Goal: Task Accomplishment & Management: Use online tool/utility

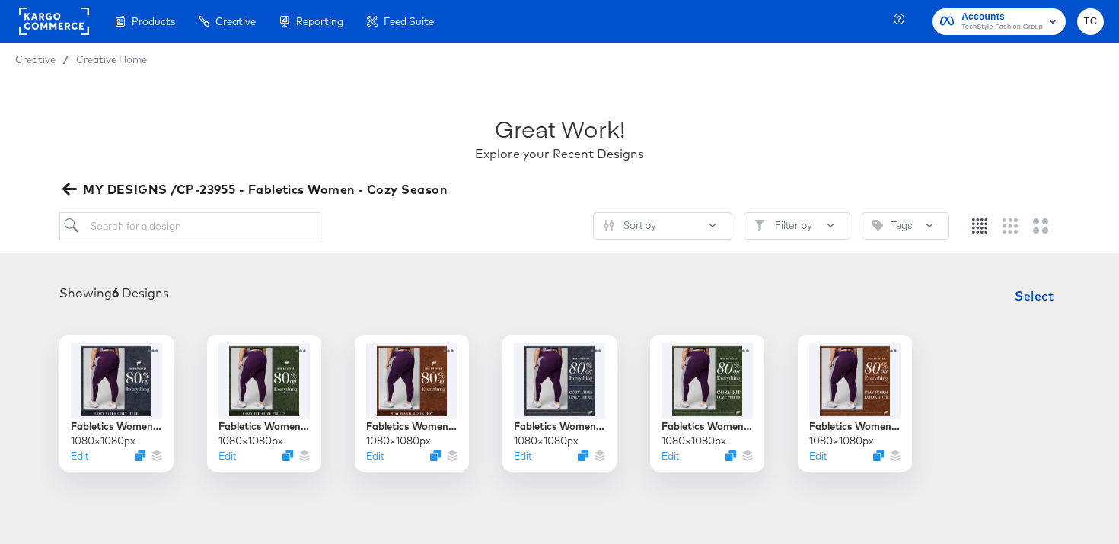
scroll to position [184, 0]
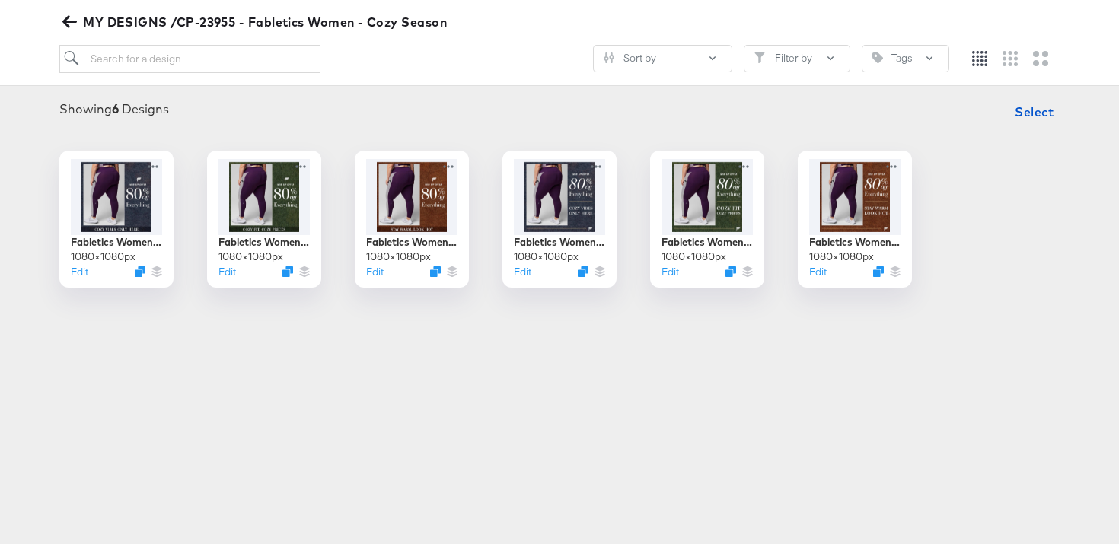
click at [388, 375] on body "Products Creative Reporting Feed Suite Accounts TechStyle Fashion Group TC Crea…" at bounding box center [559, 224] width 1119 height 817
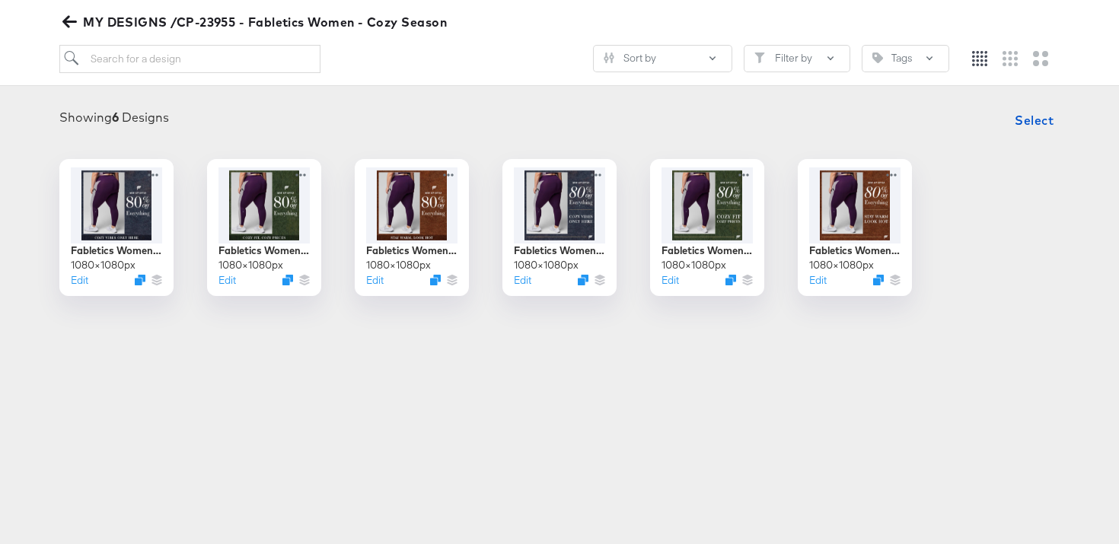
scroll to position [0, 0]
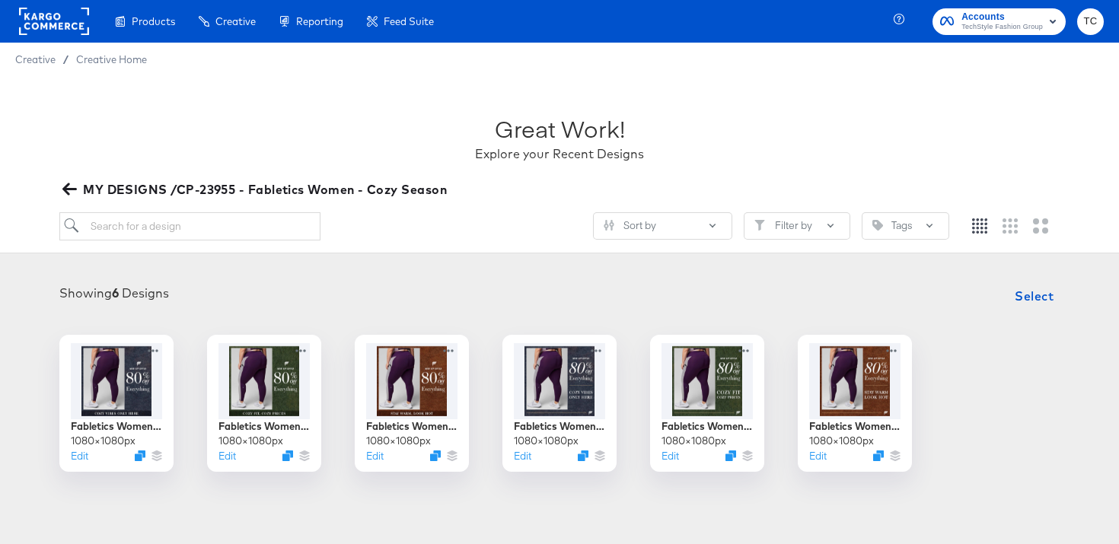
click at [68, 189] on icon "button" at bounding box center [69, 190] width 14 height 12
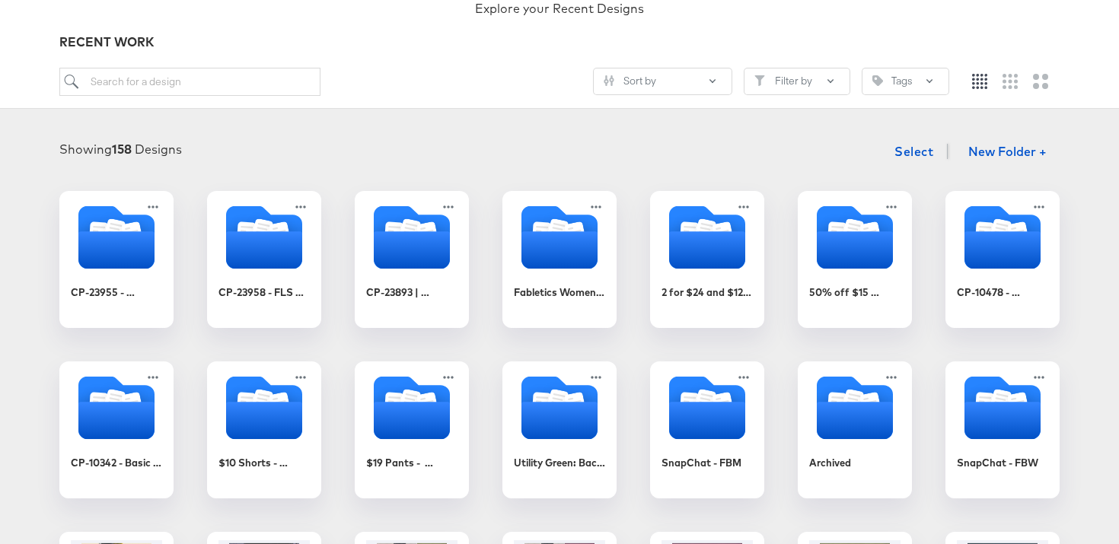
scroll to position [139, 0]
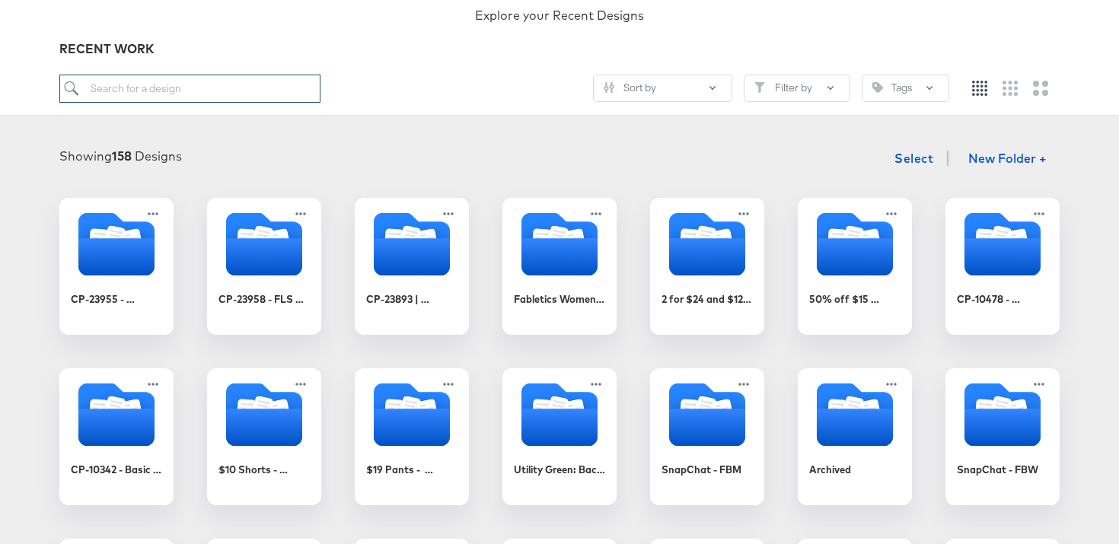
click at [221, 93] on input "search" at bounding box center [189, 89] width 261 height 28
type input "onesie"
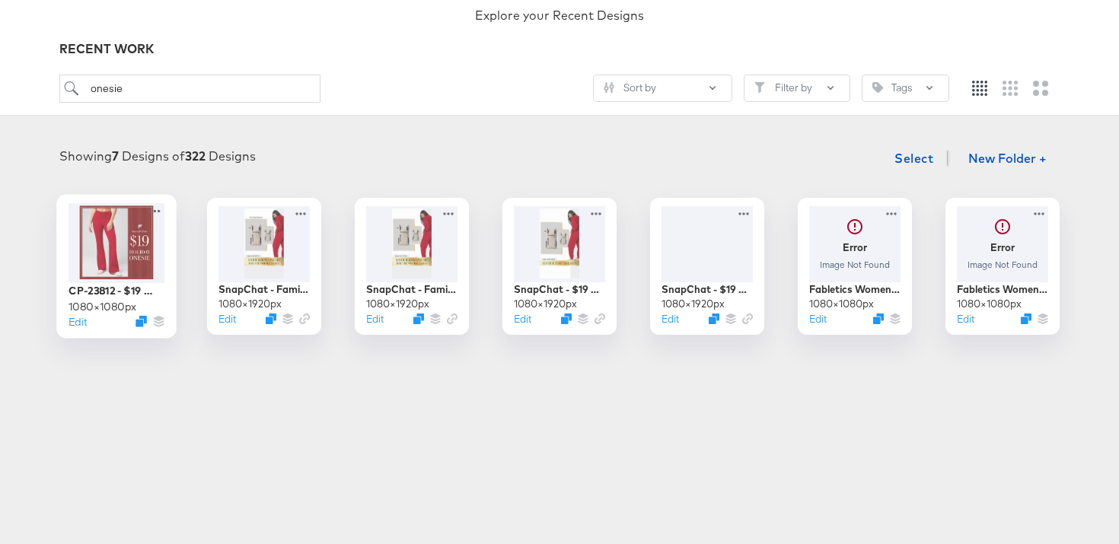
click at [141, 279] on div at bounding box center [117, 243] width 96 height 80
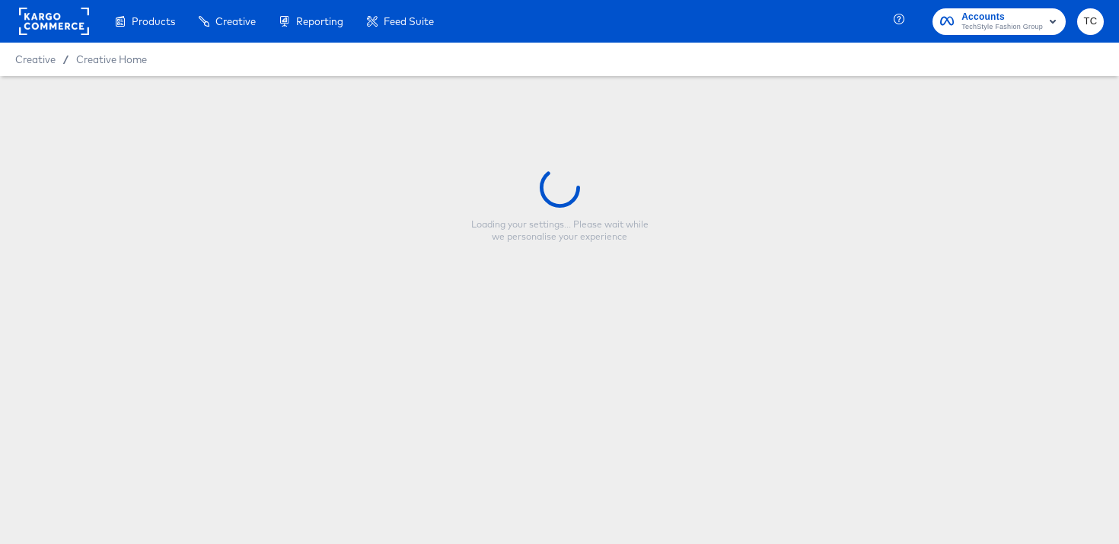
type input "CP-23812 - $19 Onesie Refresh"
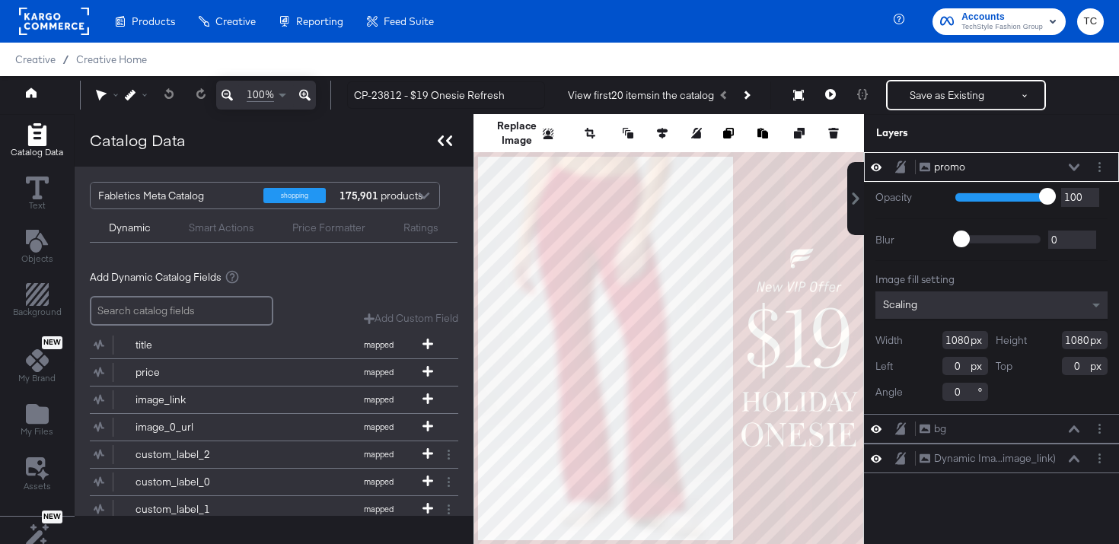
click at [448, 138] on icon at bounding box center [449, 141] width 6 height 11
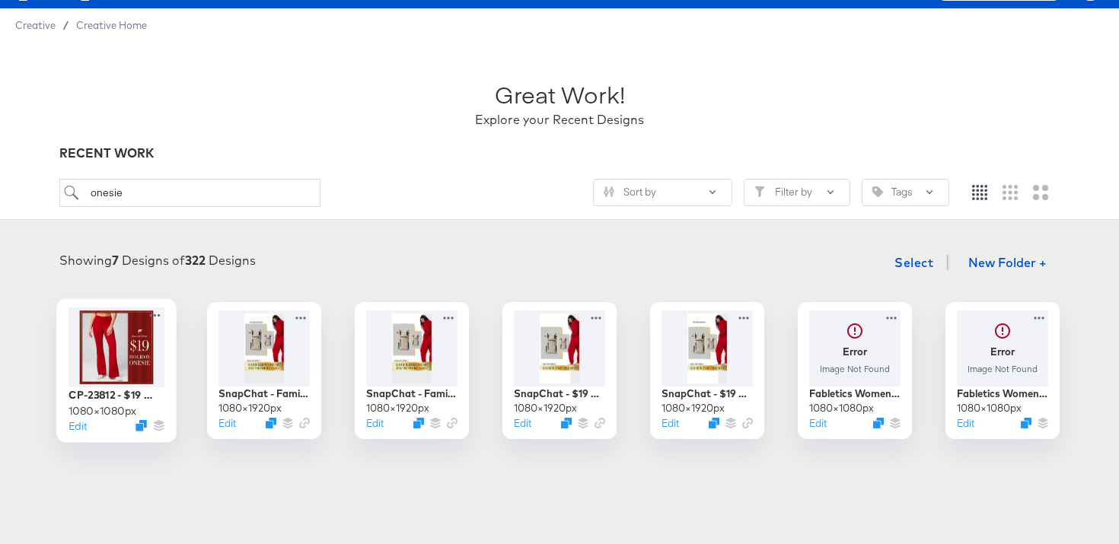
scroll to position [95, 0]
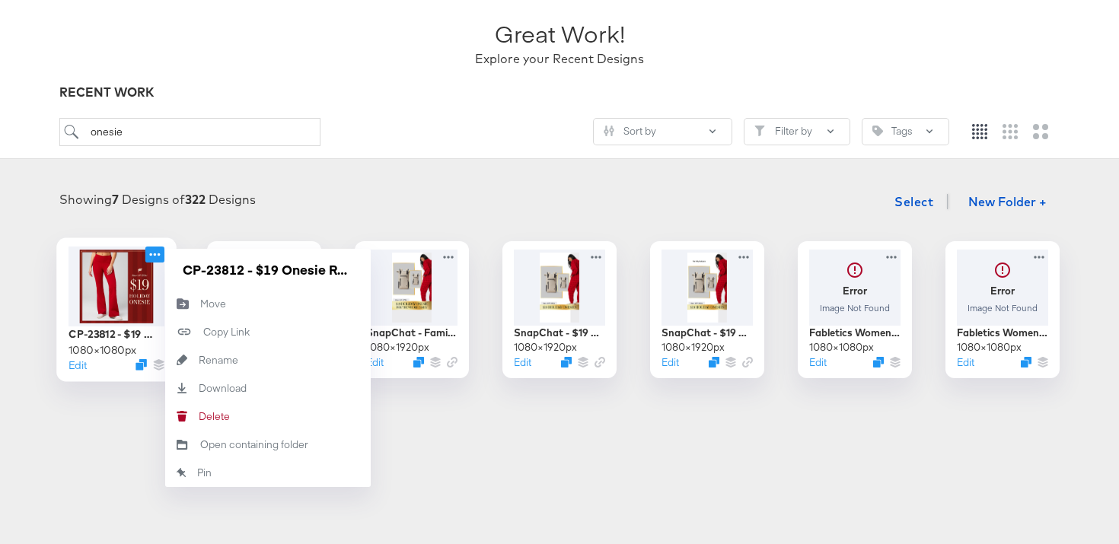
click at [160, 252] on icon at bounding box center [154, 255] width 19 height 16
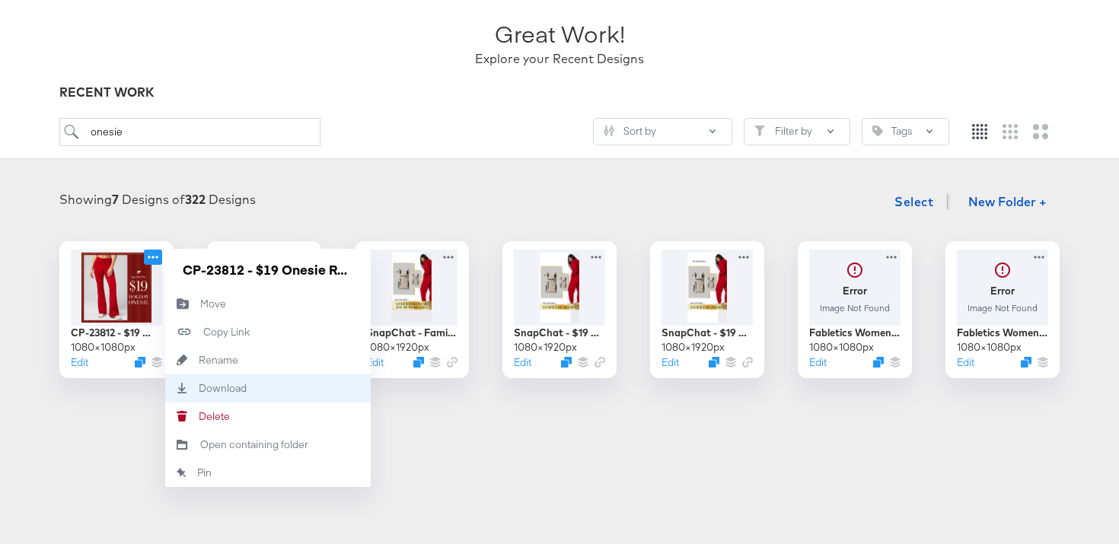
click at [268, 382] on div "Download Download" at bounding box center [268, 389] width 206 height 28
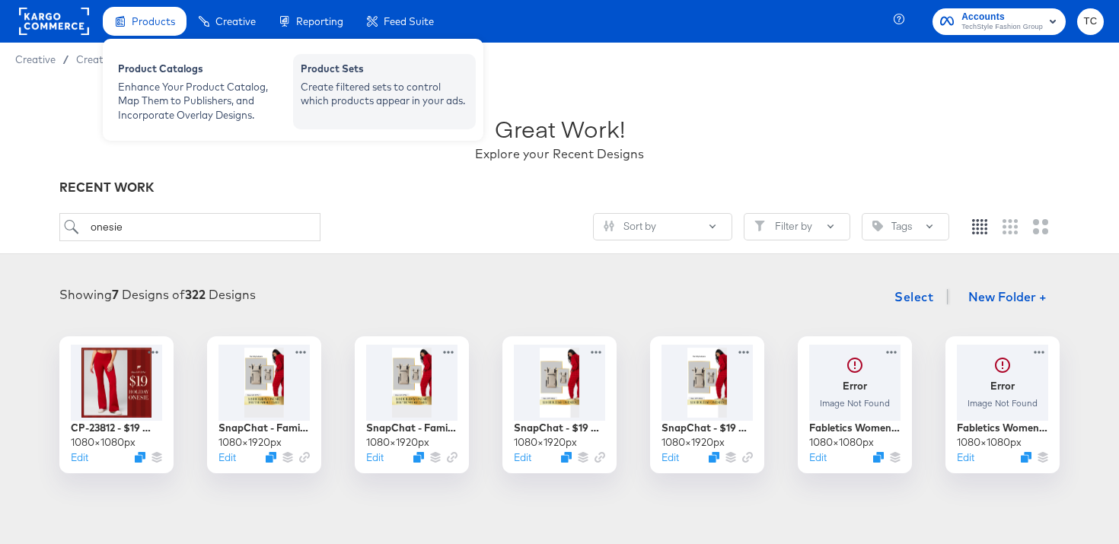
click at [318, 94] on div "Create filtered sets to control which products appear in your ads." at bounding box center [385, 94] width 168 height 28
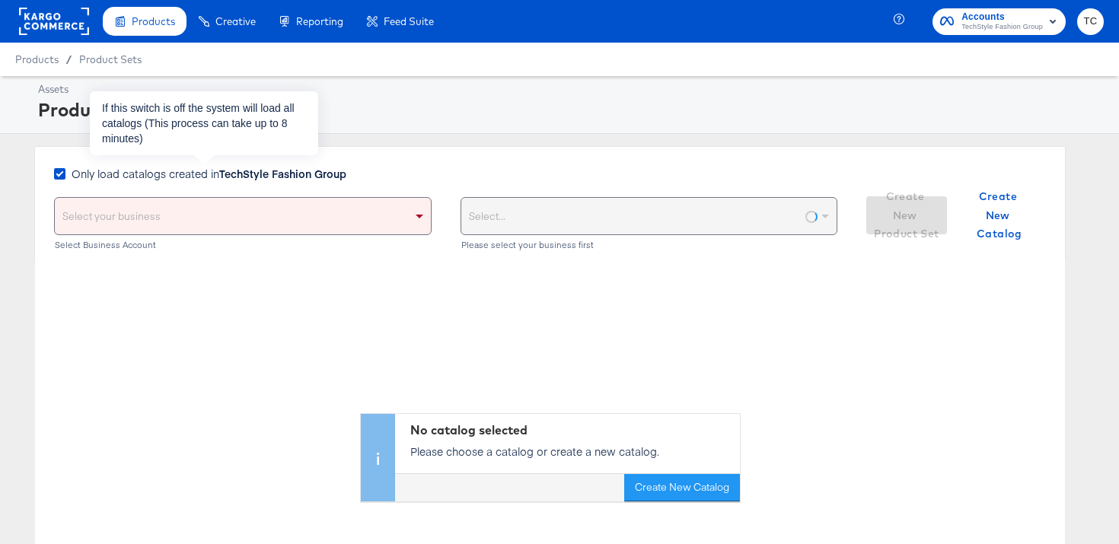
click at [151, 178] on span "Only load catalogs created in TechStyle Fashion Group" at bounding box center [209, 173] width 275 height 15
click at [0, 0] on input "Only load catalogs created in TechStyle Fashion Group" at bounding box center [0, 0] width 0 height 0
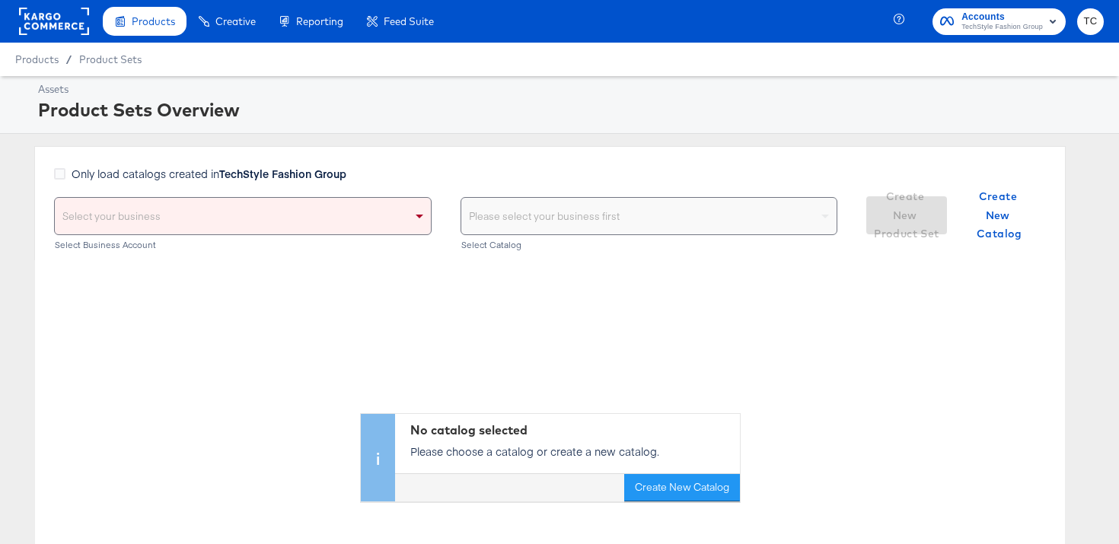
click at [347, 226] on div "Select your business" at bounding box center [243, 216] width 376 height 37
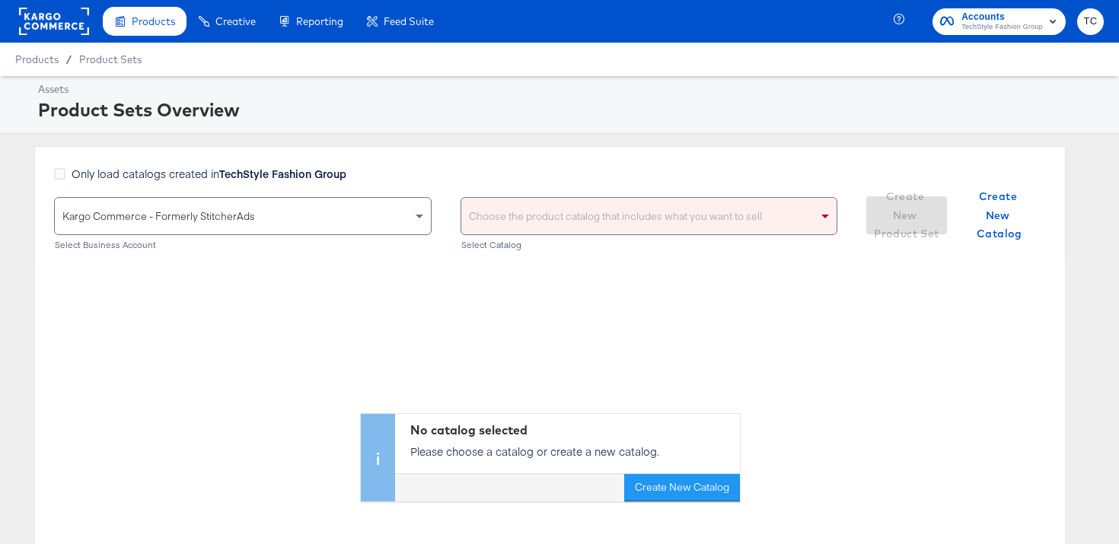
click at [552, 228] on div "Choose the product catalog that includes what you want to sell" at bounding box center [649, 216] width 376 height 37
click at [726, 203] on div "Choose the product catalog that includes what you want to sell" at bounding box center [649, 216] width 376 height 37
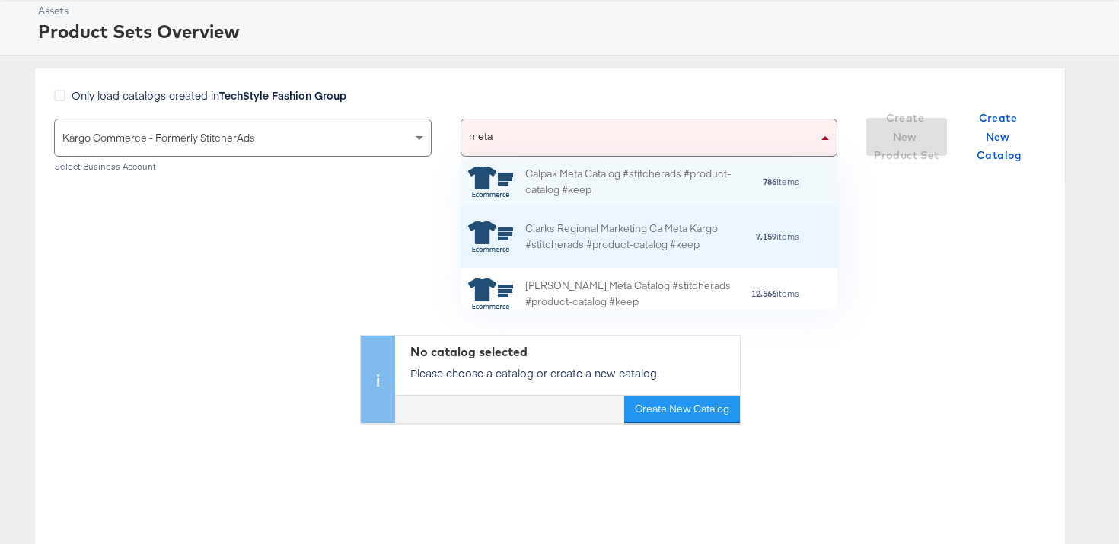
scroll to position [49, 0]
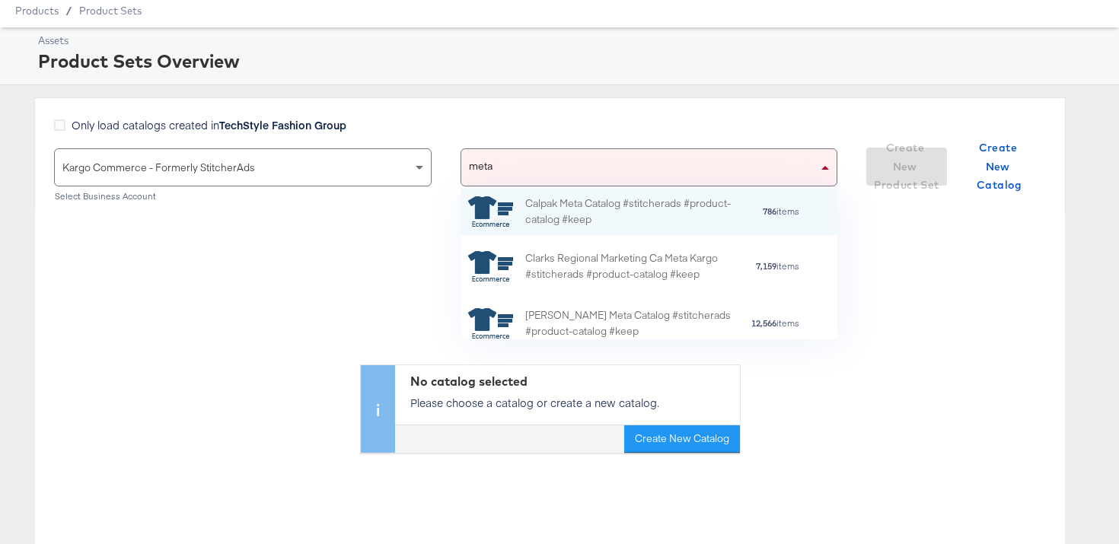
type input "met"
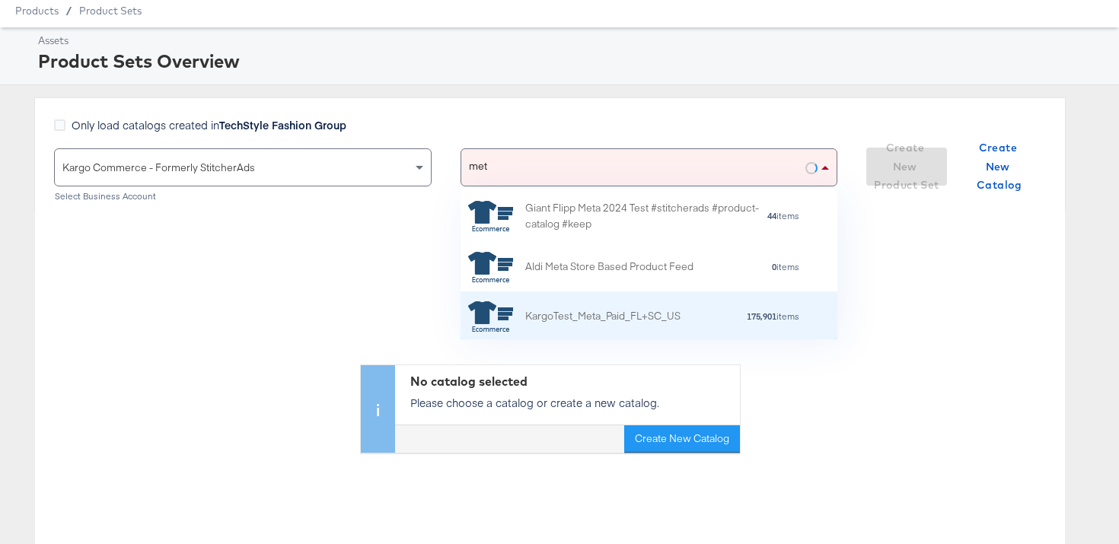
click at [608, 324] on div "KargoTest_Meta_Paid_FL+SC_US" at bounding box center [574, 316] width 212 height 30
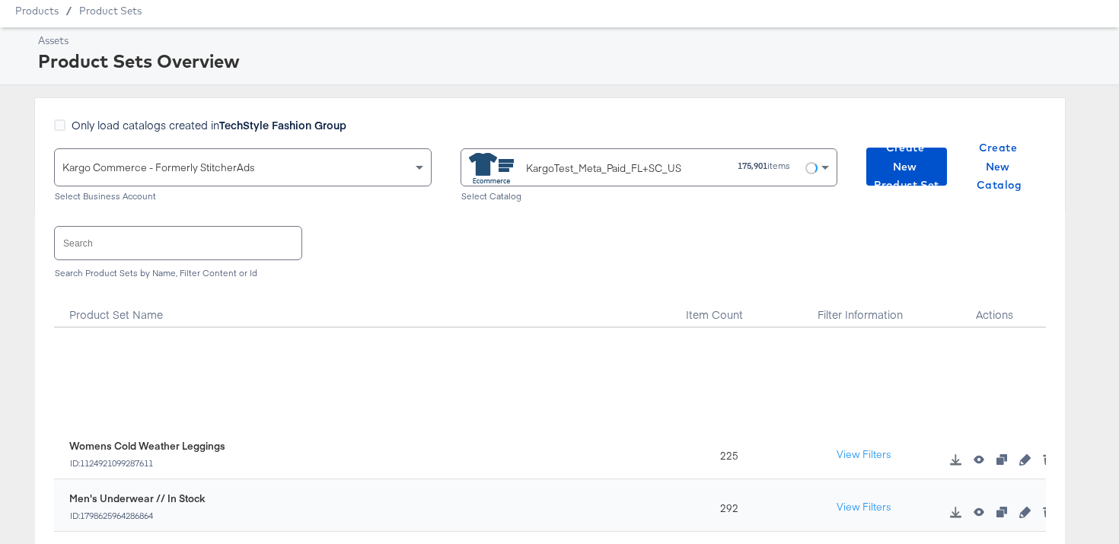
scroll to position [1581, 0]
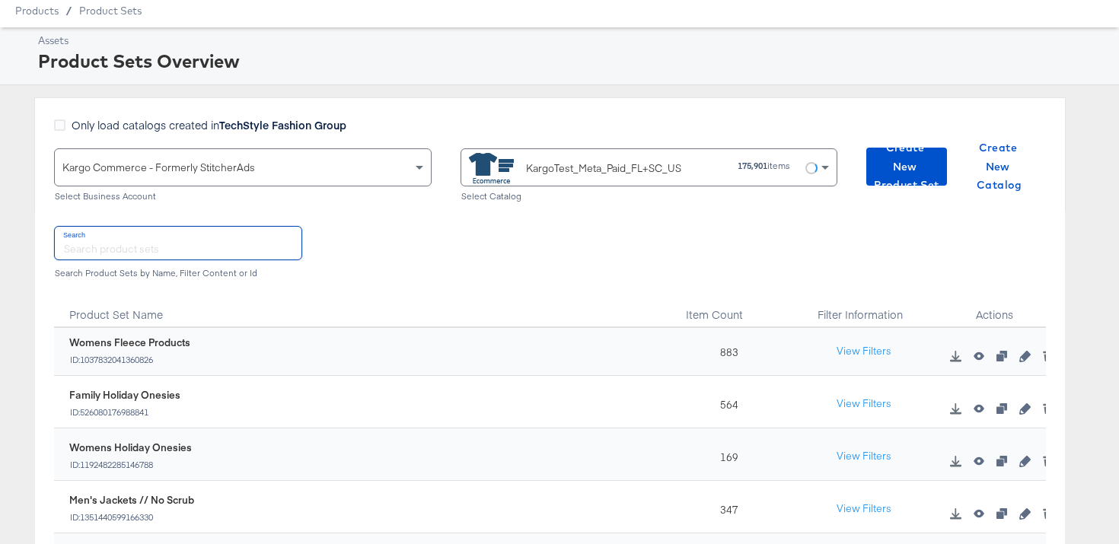
click at [171, 246] on input "text" at bounding box center [178, 243] width 247 height 33
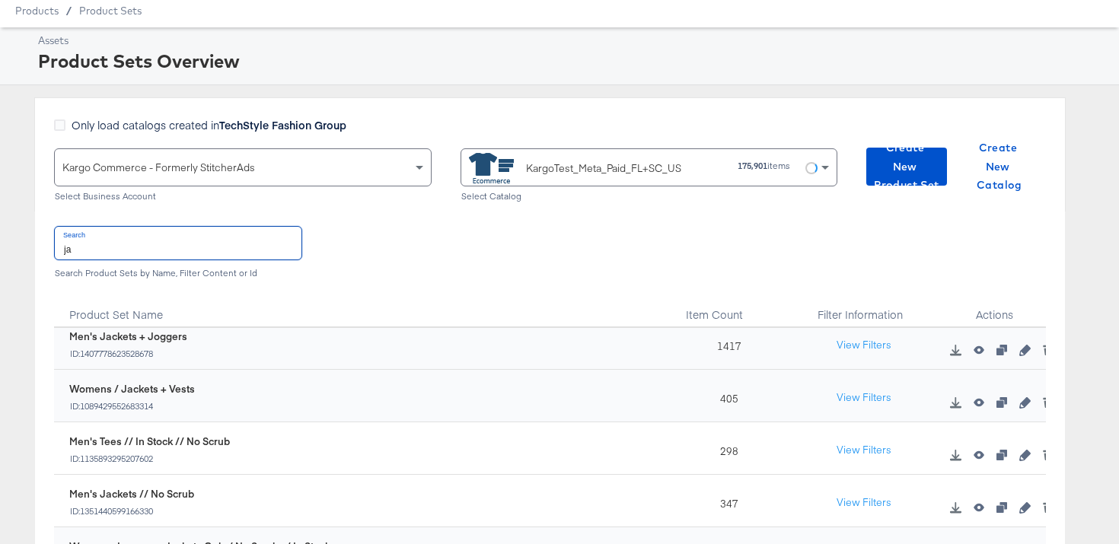
scroll to position [63, 0]
click at [888, 398] on button "View Filters" at bounding box center [864, 398] width 76 height 27
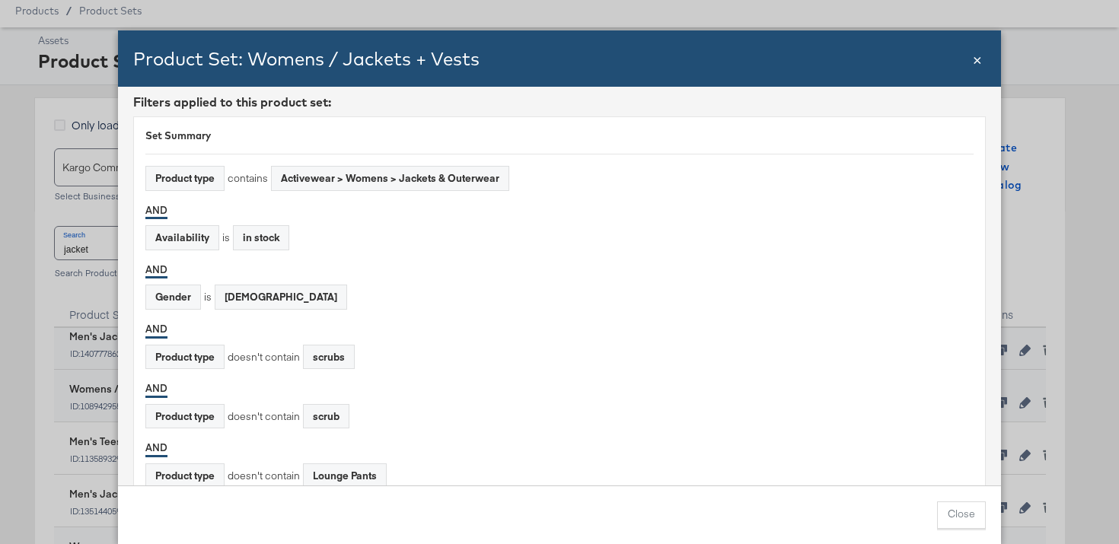
scroll to position [13, 0]
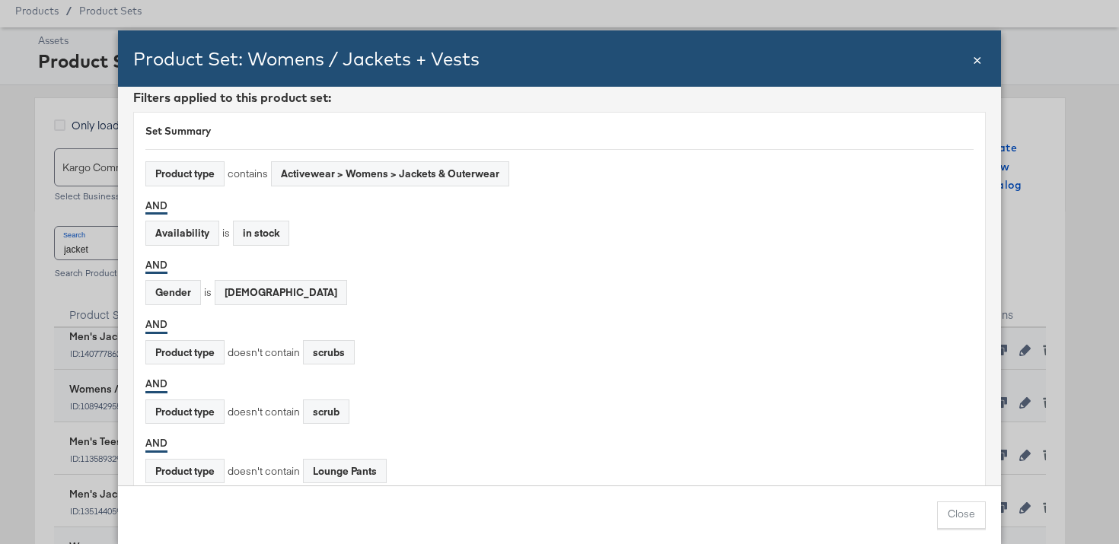
click at [978, 59] on span "×" at bounding box center [977, 58] width 9 height 21
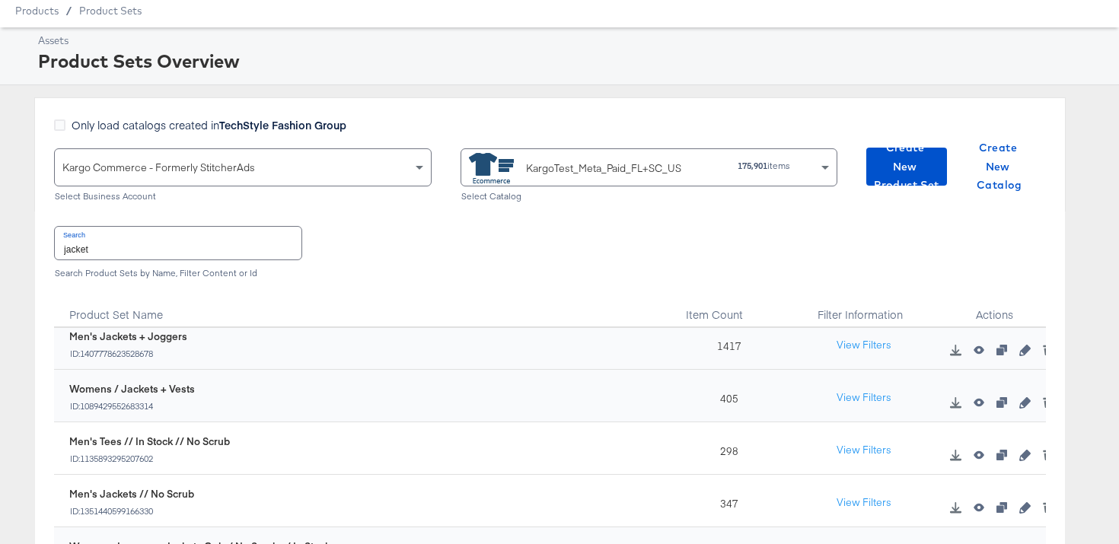
click at [194, 238] on input "jacket" at bounding box center [178, 243] width 247 height 33
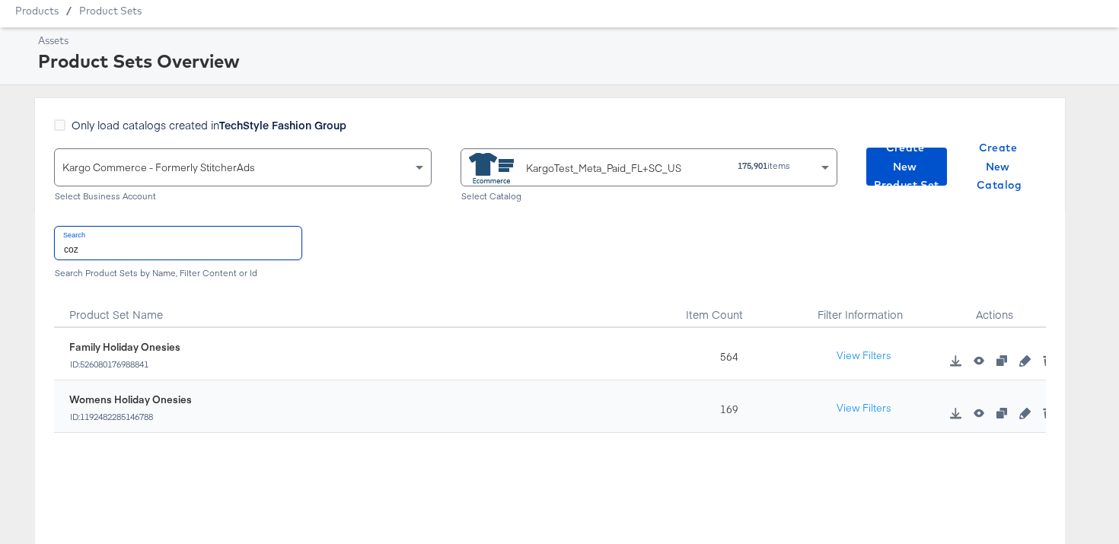
scroll to position [0, 0]
click at [145, 246] on input "cozy" at bounding box center [178, 243] width 247 height 33
type input "fleec"
click at [1031, 362] on button "button" at bounding box center [1024, 361] width 23 height 11
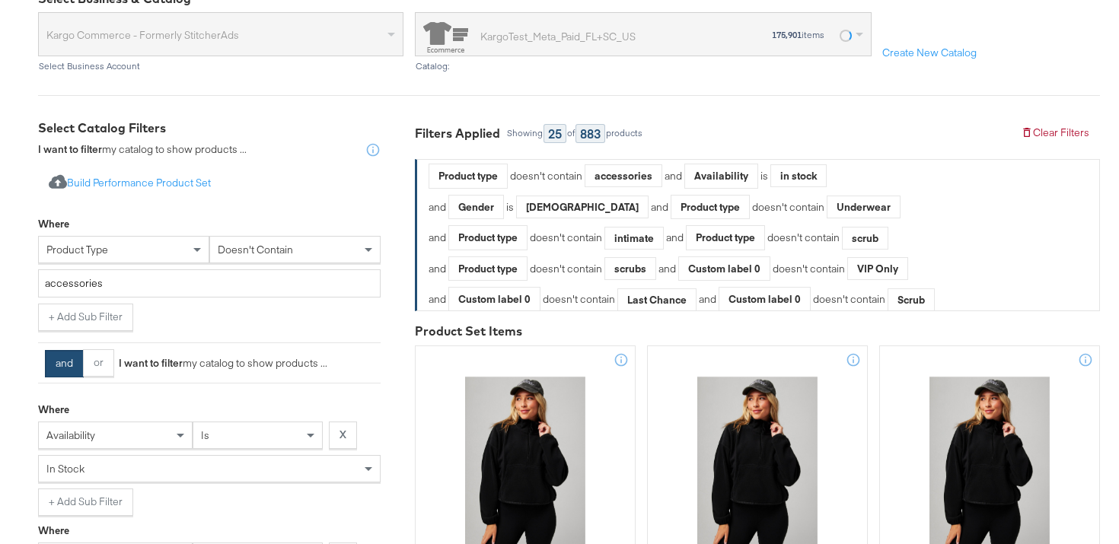
scroll to position [1, 0]
click at [1036, 276] on div "Product type doesn't contain accessories and Availability is in stock and Gende…" at bounding box center [758, 318] width 659 height 309
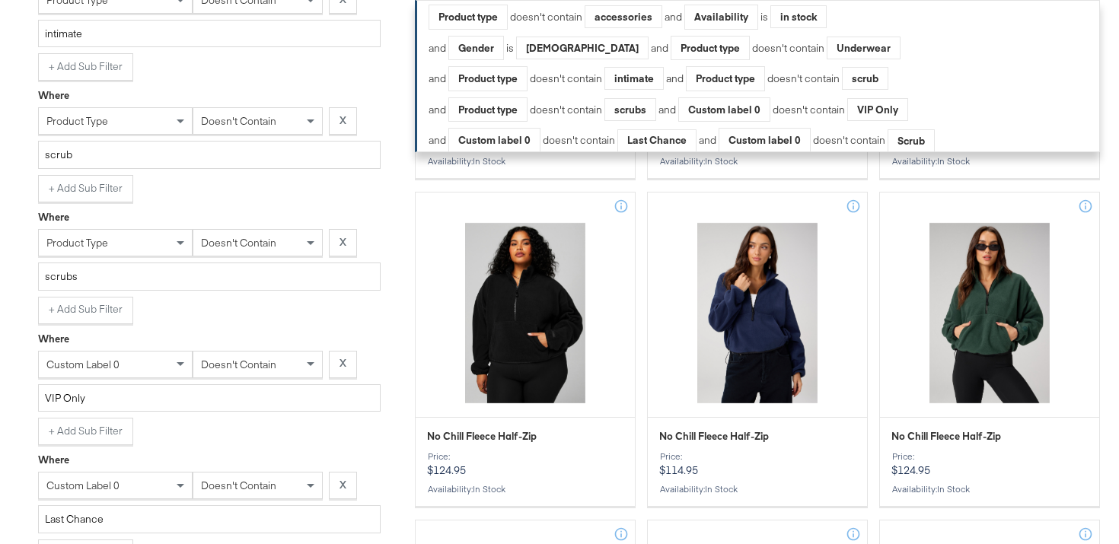
scroll to position [1042, 0]
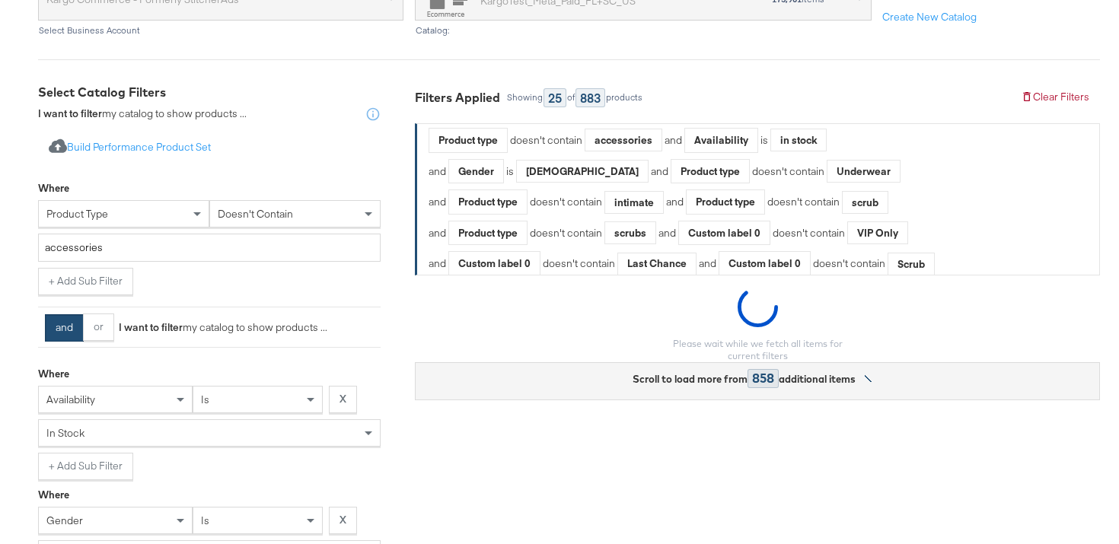
scroll to position [0, 0]
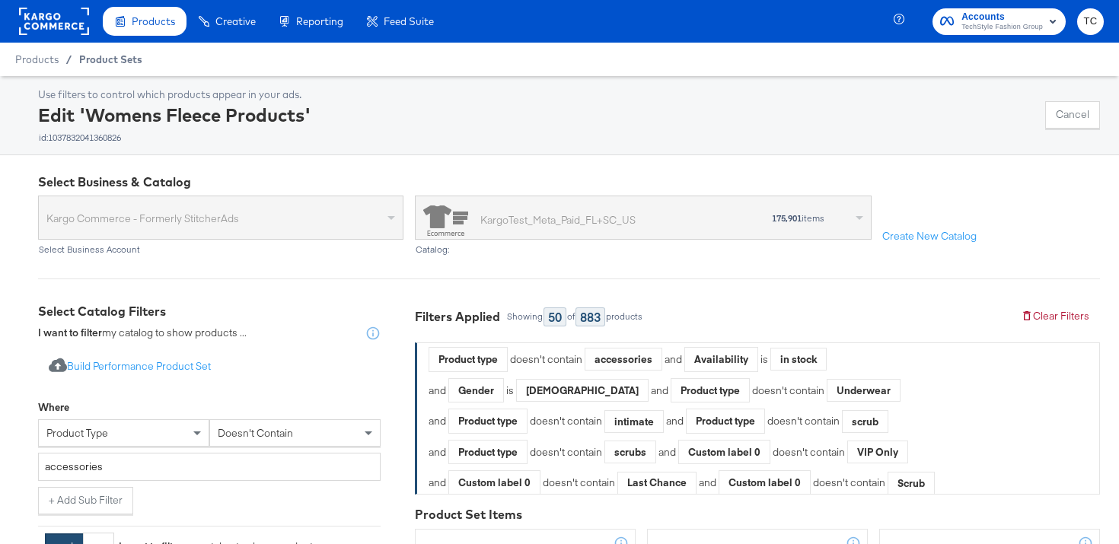
click at [109, 59] on span "Product Sets" at bounding box center [110, 59] width 63 height 12
click at [1059, 113] on button "Cancel" at bounding box center [1072, 114] width 55 height 27
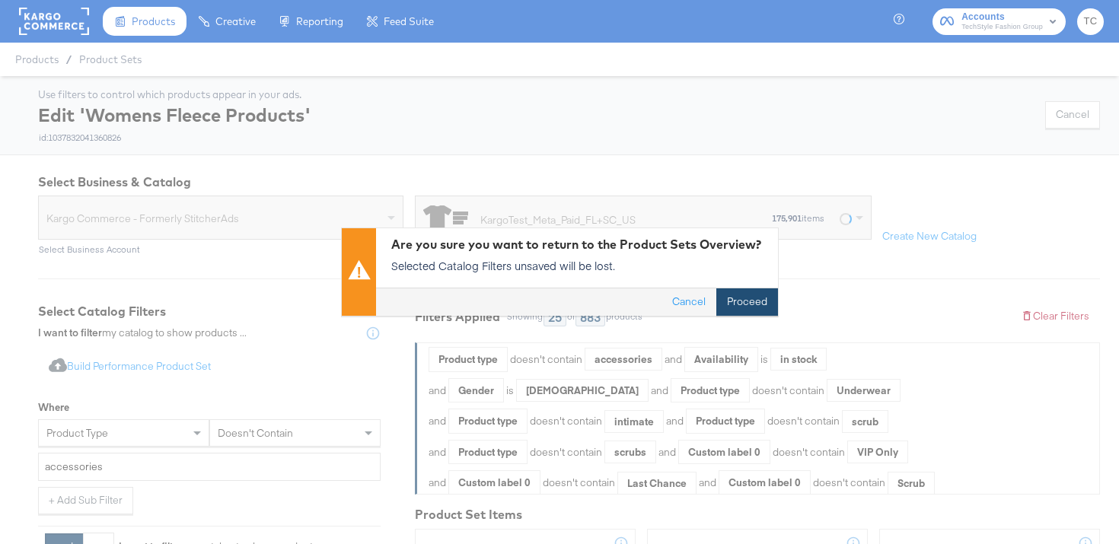
click at [762, 305] on button "Proceed" at bounding box center [748, 302] width 62 height 27
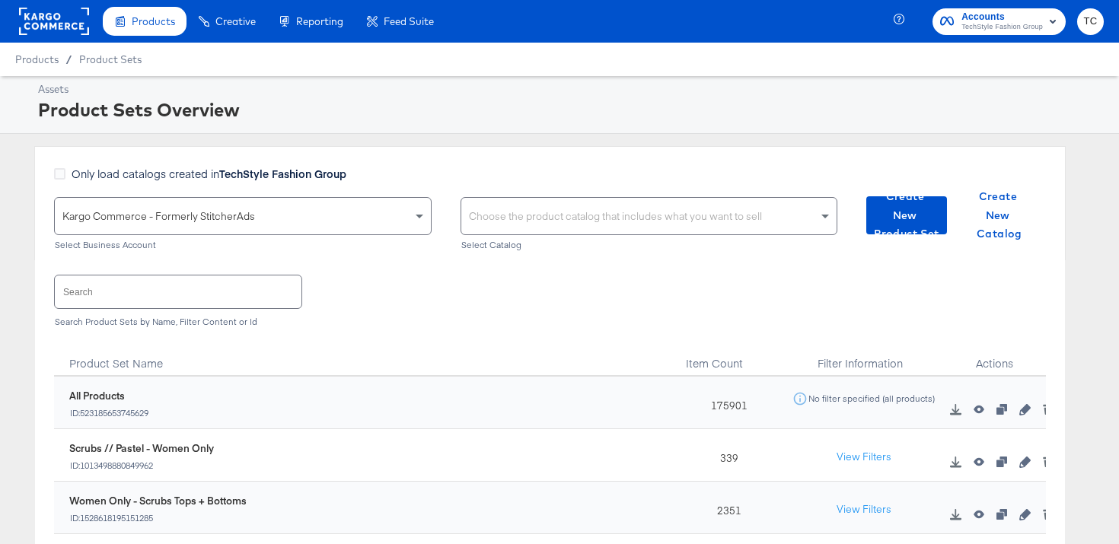
click at [198, 288] on input "text" at bounding box center [178, 292] width 247 height 33
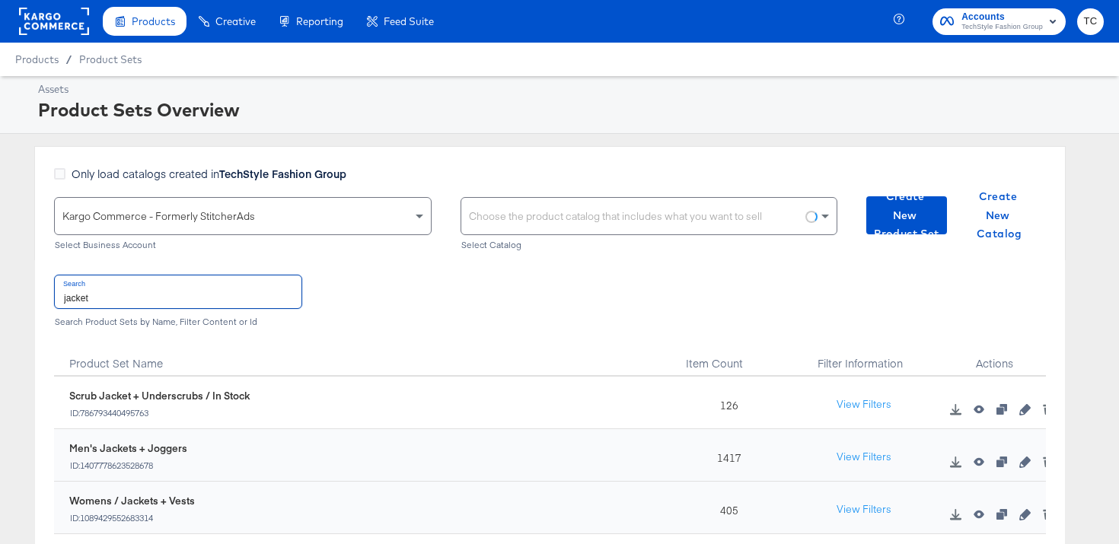
scroll to position [63, 0]
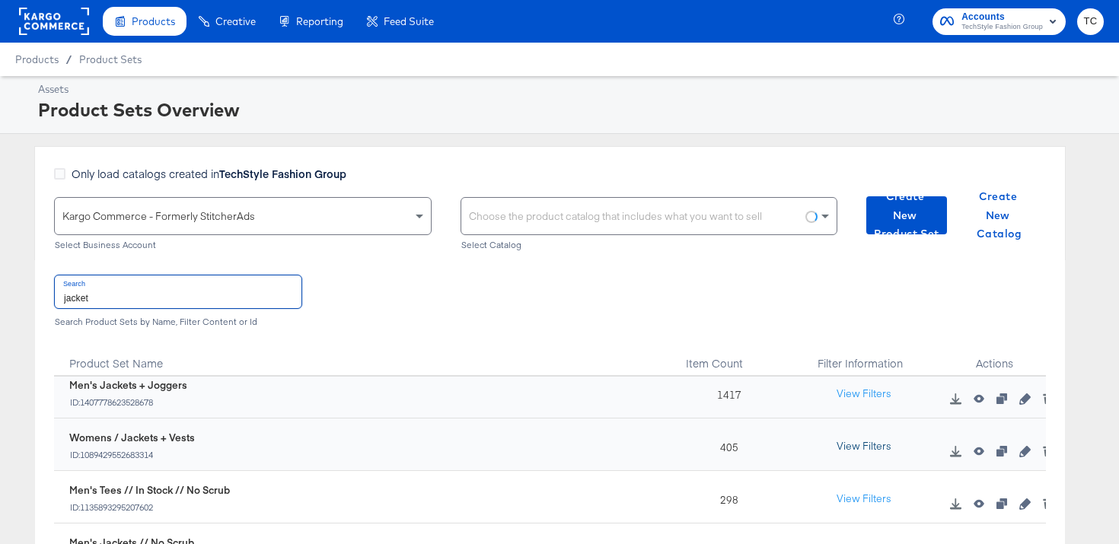
type input "jacket"
click at [882, 444] on button "View Filters" at bounding box center [864, 446] width 76 height 27
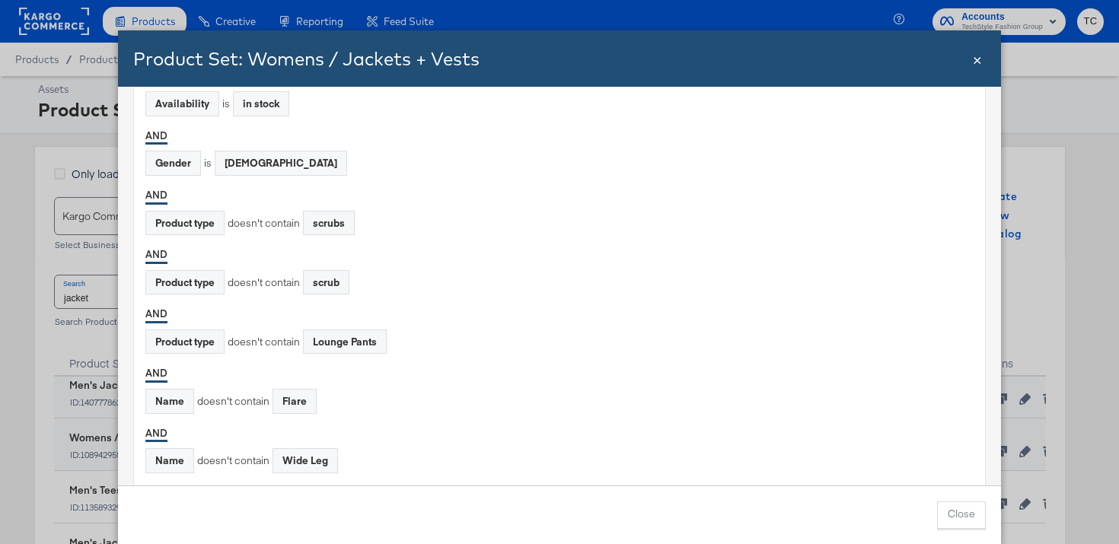
scroll to position [213, 0]
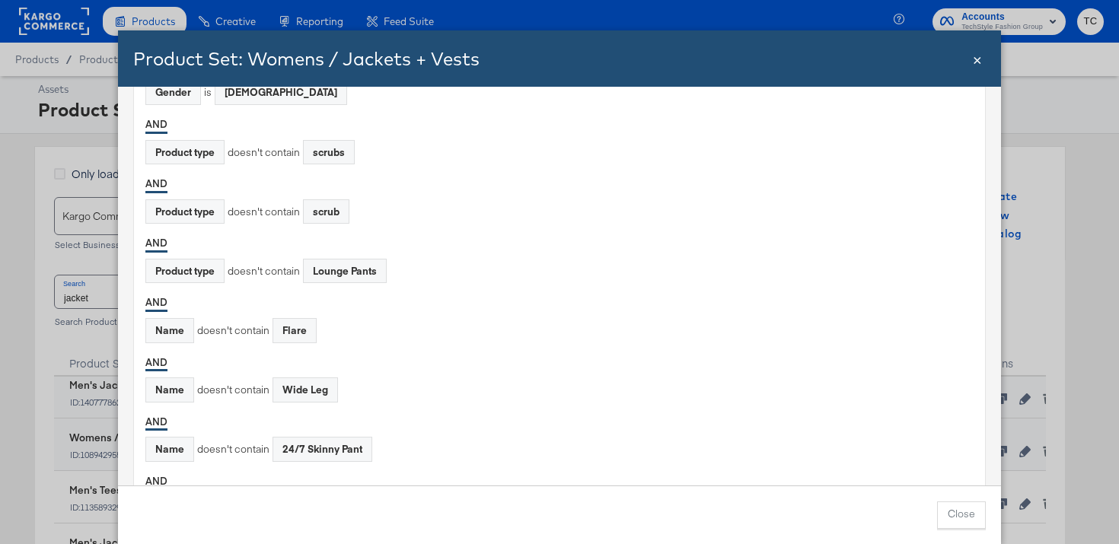
click at [975, 59] on span "×" at bounding box center [977, 58] width 9 height 21
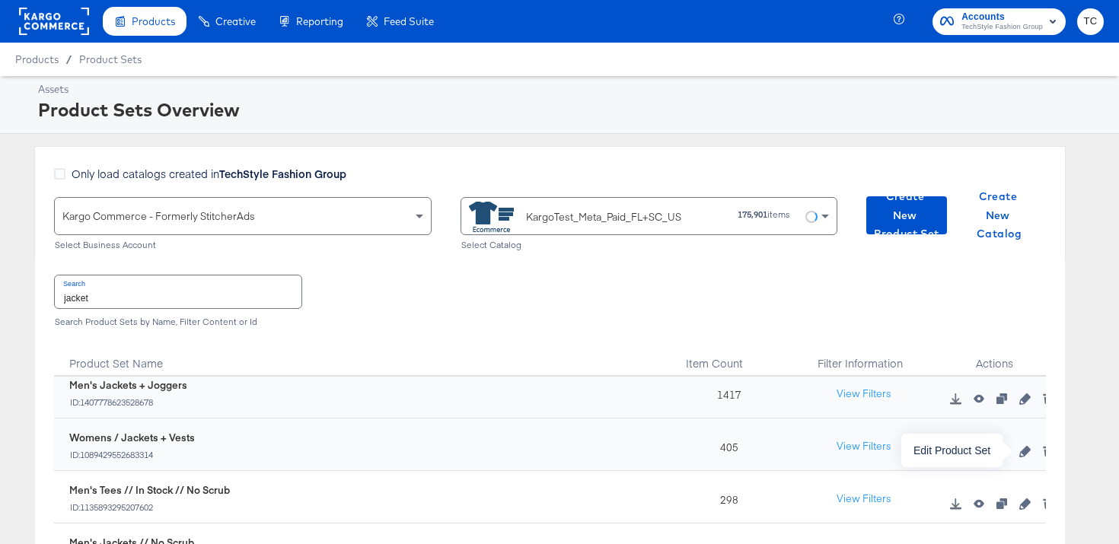
click at [1027, 449] on icon "button" at bounding box center [1025, 451] width 11 height 11
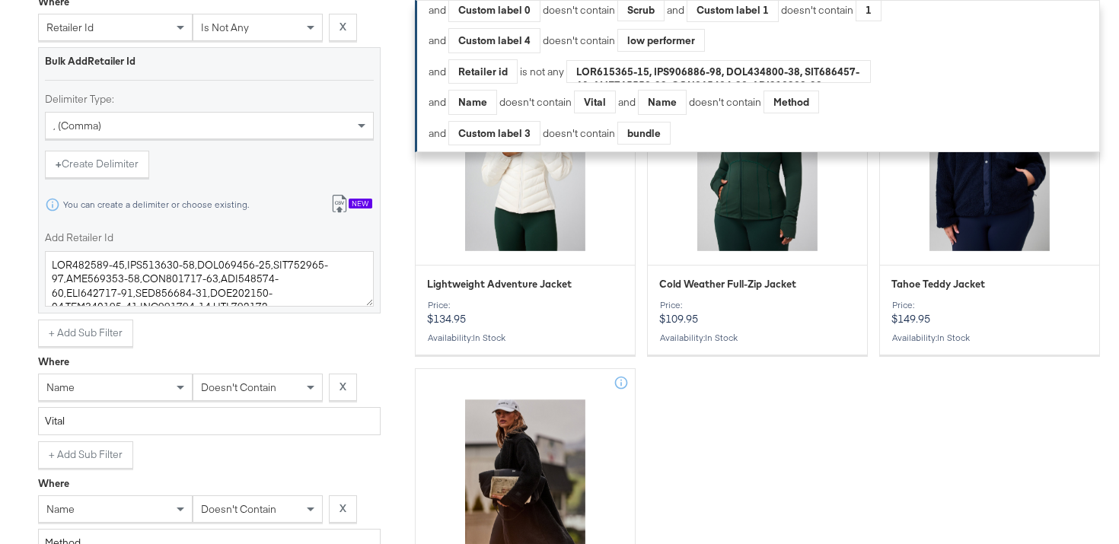
scroll to position [2929, 0]
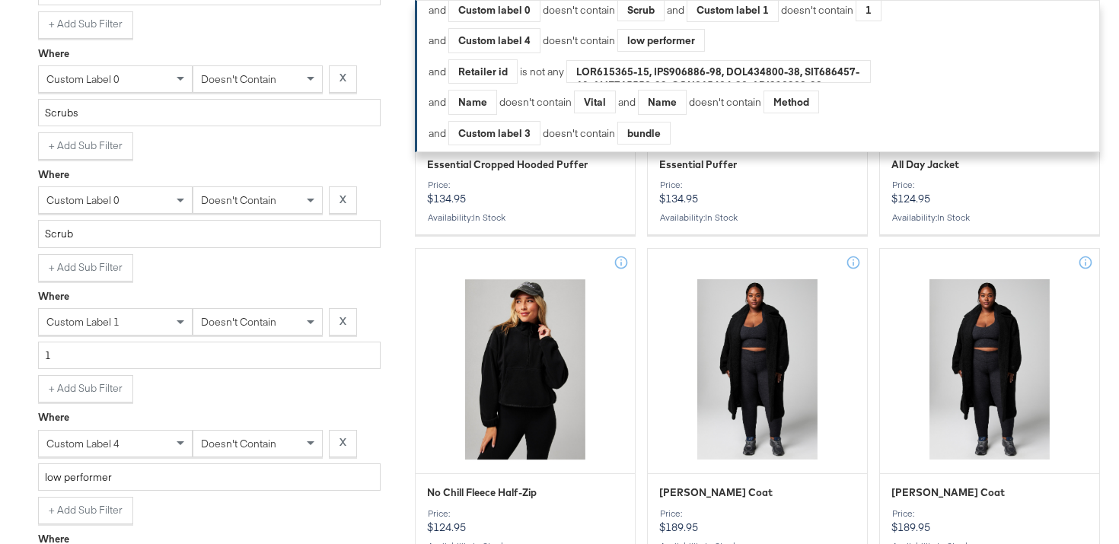
scroll to position [2044, 0]
